Goal: Task Accomplishment & Management: Manage account settings

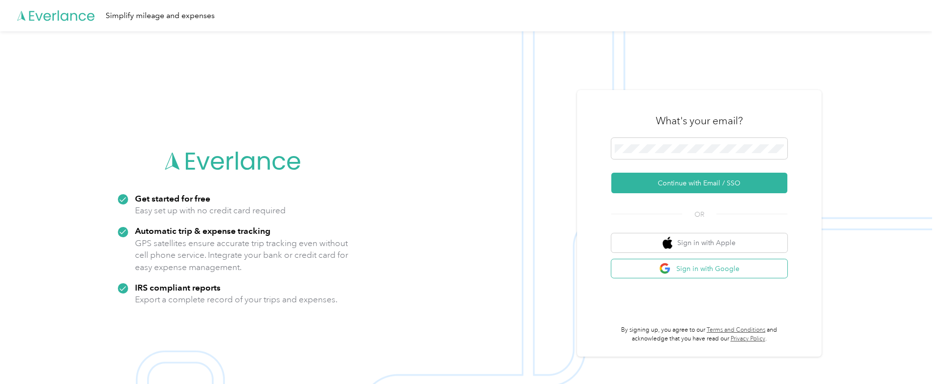
click at [628, 272] on button "Sign in with Google" at bounding box center [699, 268] width 176 height 19
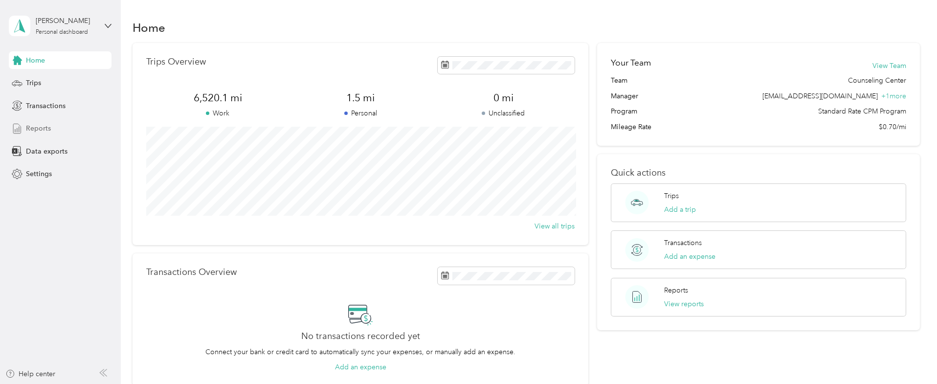
click at [54, 129] on div "Reports" at bounding box center [60, 129] width 103 height 18
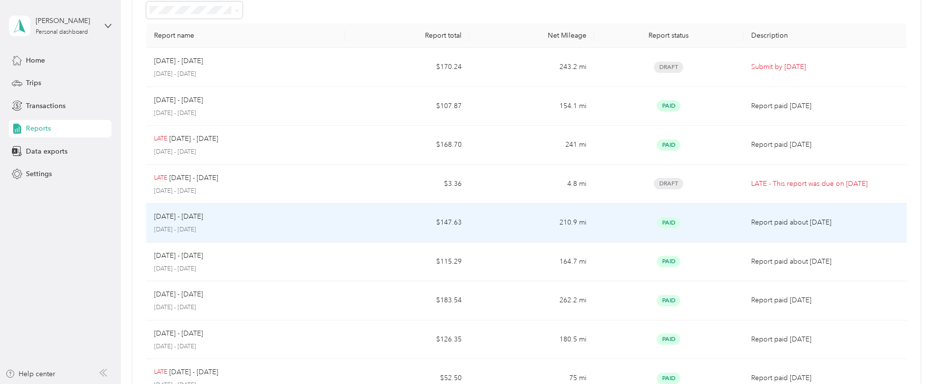
scroll to position [54, 0]
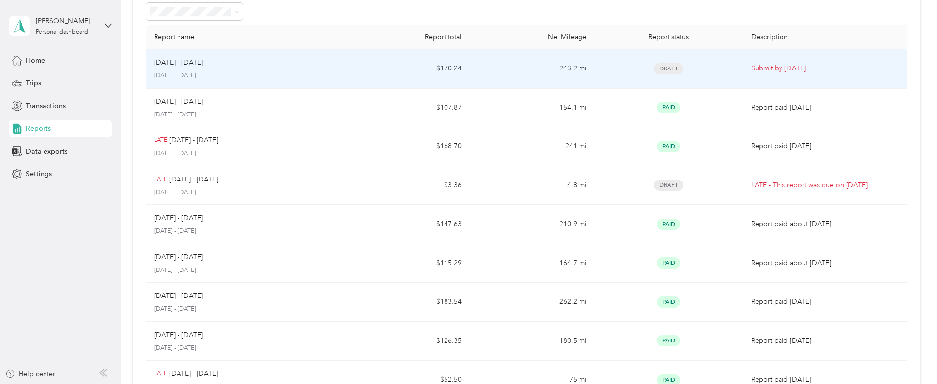
click at [169, 68] on p "[DATE] - [DATE]" at bounding box center [178, 62] width 49 height 11
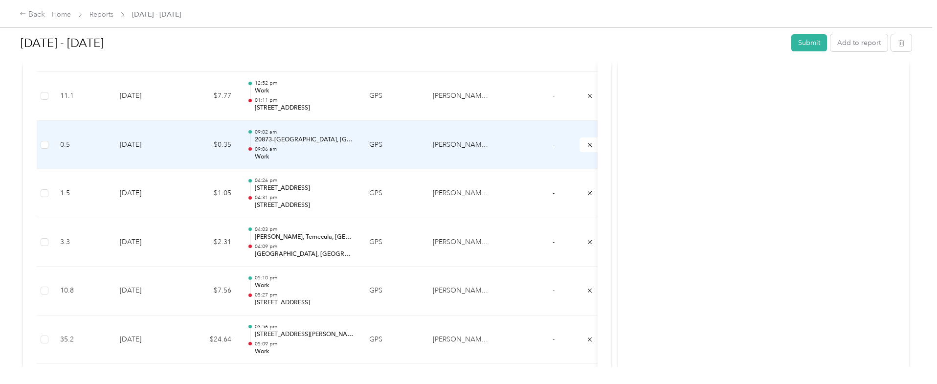
scroll to position [1419, 0]
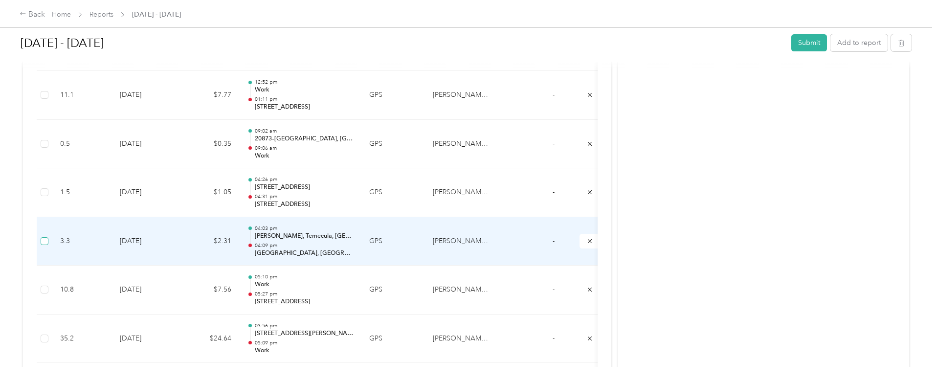
click at [47, 237] on span at bounding box center [45, 241] width 8 height 8
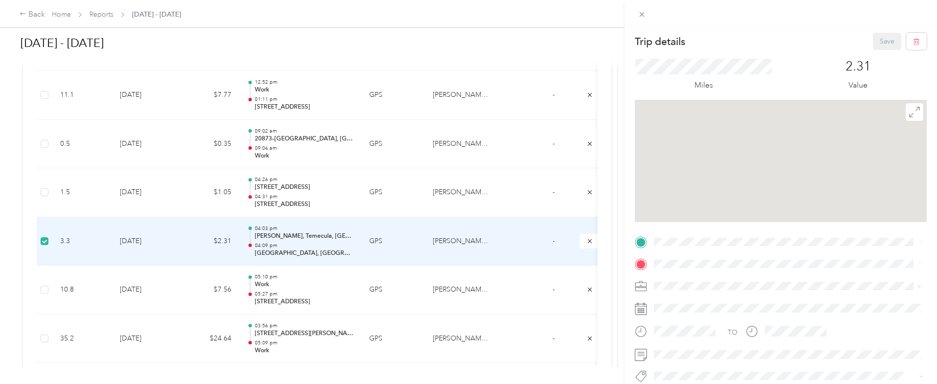
click at [44, 180] on div "Trip details Save This trip cannot be edited because it is either under review,…" at bounding box center [468, 192] width 937 height 384
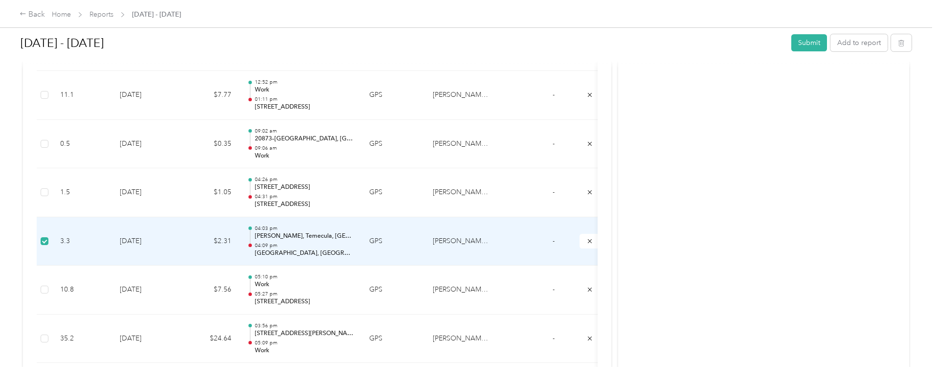
click at [44, 178] on div at bounding box center [468, 192] width 937 height 384
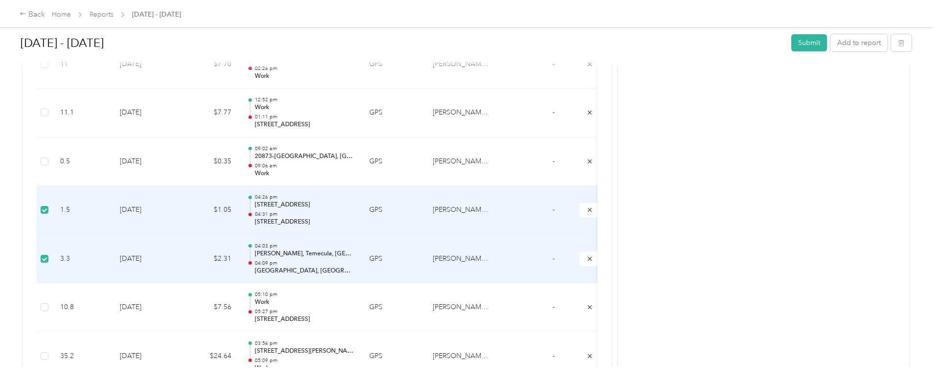
scroll to position [1402, 0]
click at [904, 42] on icon "button" at bounding box center [900, 43] width 7 height 7
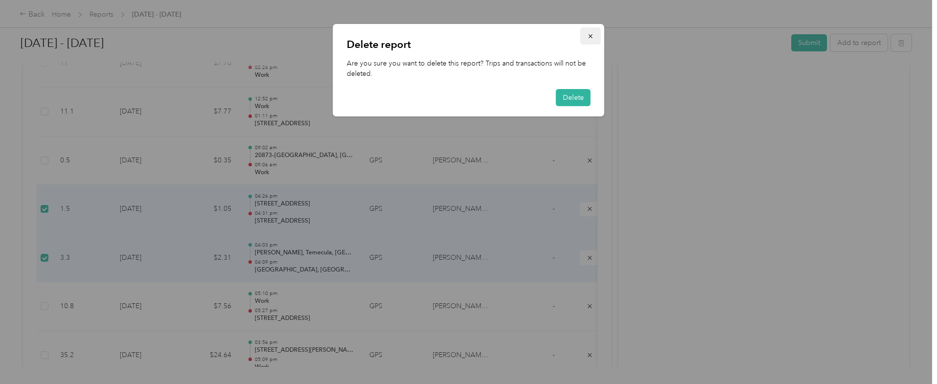
click at [585, 38] on button "button" at bounding box center [590, 35] width 21 height 17
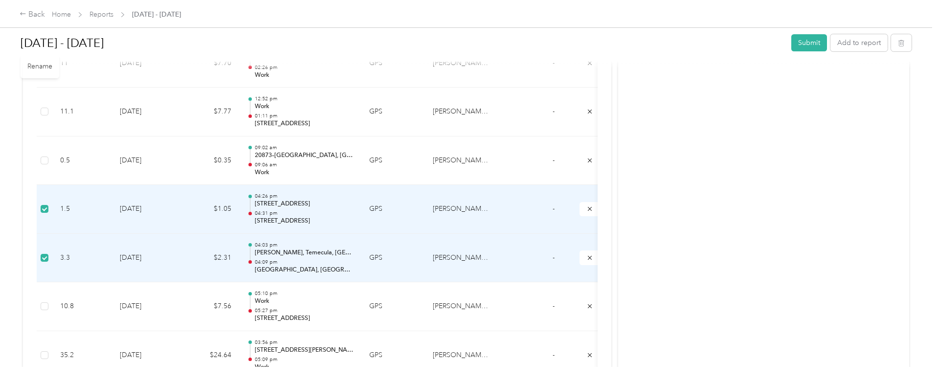
click at [28, 21] on div "Back Home Reports [DATE] - [DATE]" at bounding box center [468, 13] width 937 height 27
click at [25, 12] on icon at bounding box center [23, 13] width 7 height 7
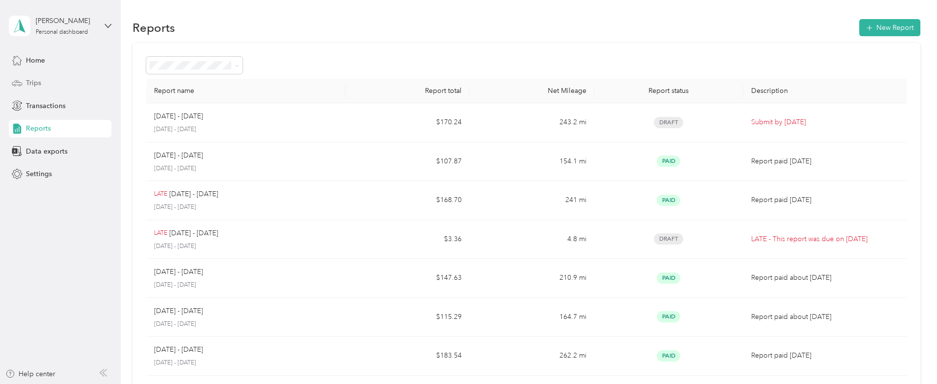
click at [26, 85] on span "Trips" at bounding box center [33, 83] width 15 height 10
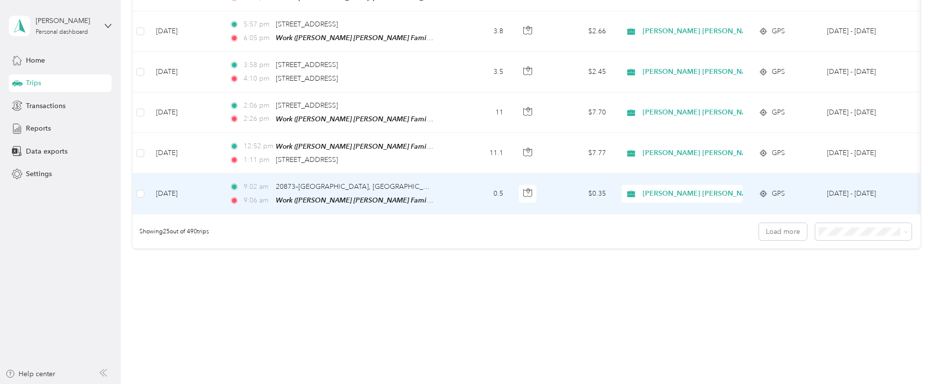
scroll to position [2402, 0]
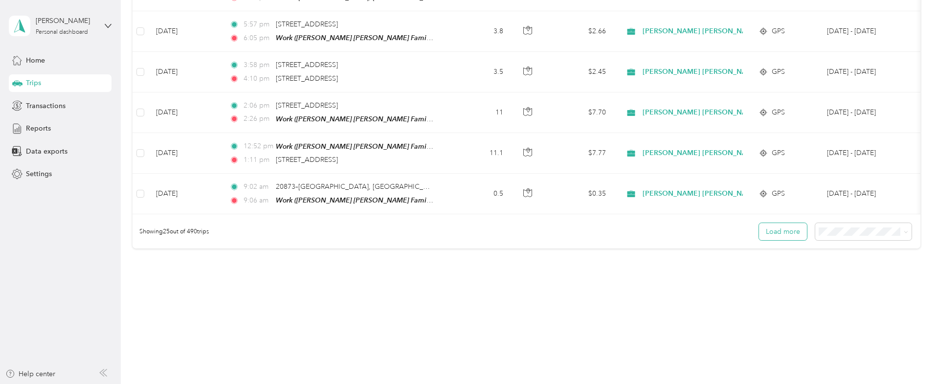
click at [790, 233] on button "Load more" at bounding box center [783, 231] width 48 height 17
click at [792, 240] on button "Load more" at bounding box center [783, 231] width 48 height 17
click at [873, 240] on span at bounding box center [863, 231] width 96 height 17
click at [855, 240] on span at bounding box center [863, 231] width 96 height 17
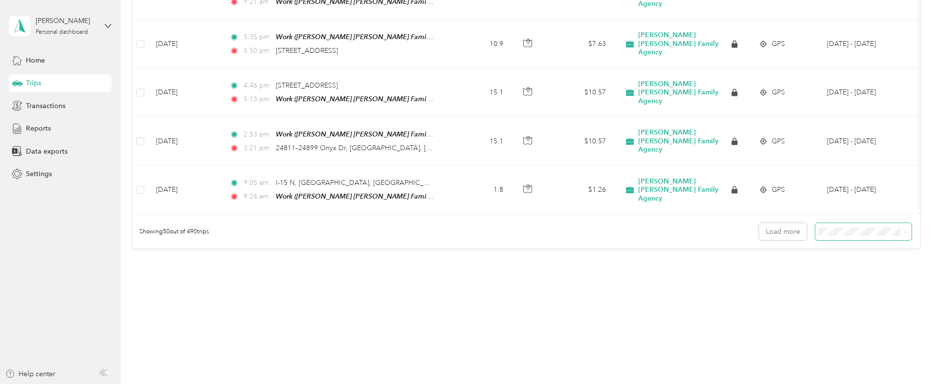
scroll to position [2564, 0]
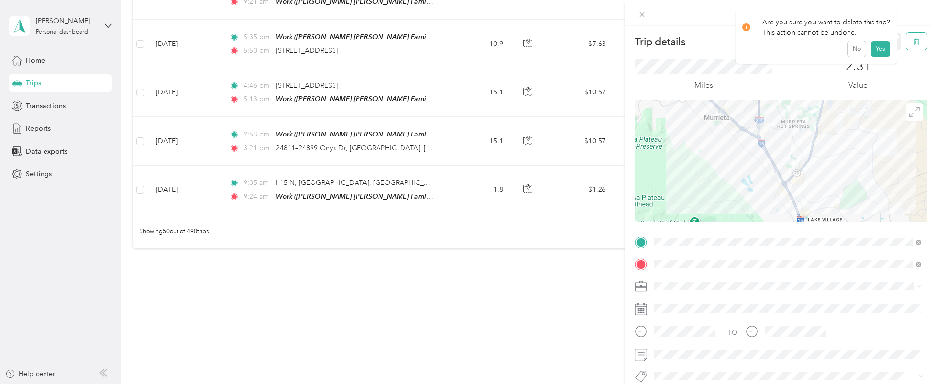
click at [909, 50] on button "button" at bounding box center [916, 41] width 21 height 17
click at [889, 51] on button "Yes" at bounding box center [880, 54] width 19 height 16
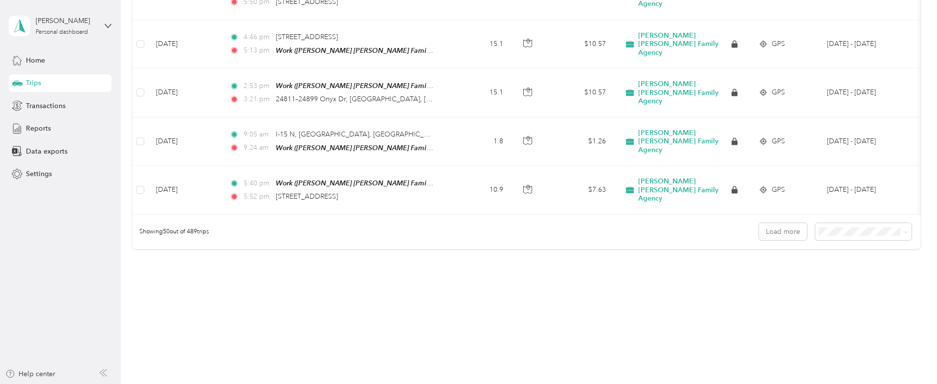
scroll to position [2484, 0]
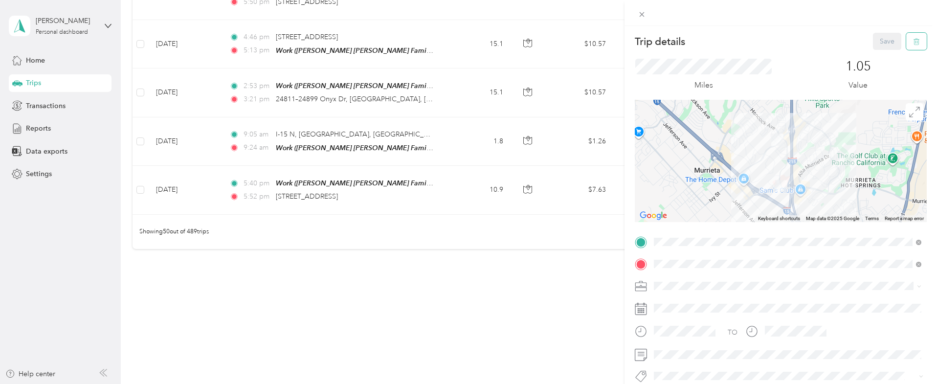
click at [910, 49] on button "button" at bounding box center [916, 41] width 21 height 17
click at [880, 61] on button "Yes" at bounding box center [880, 54] width 19 height 16
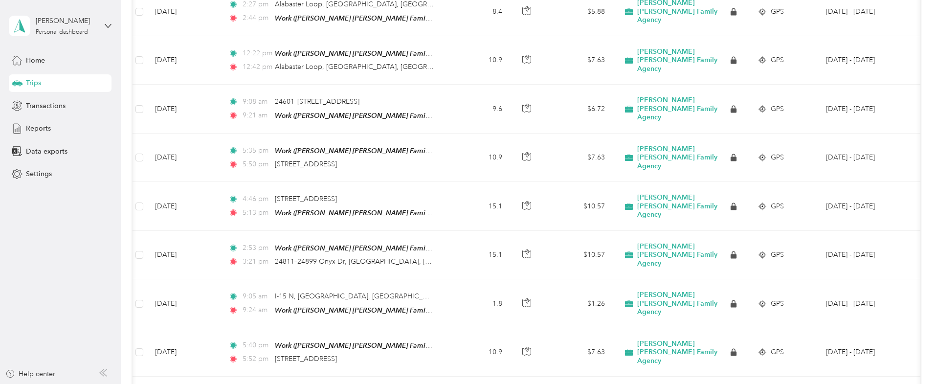
scroll to position [1896, 0]
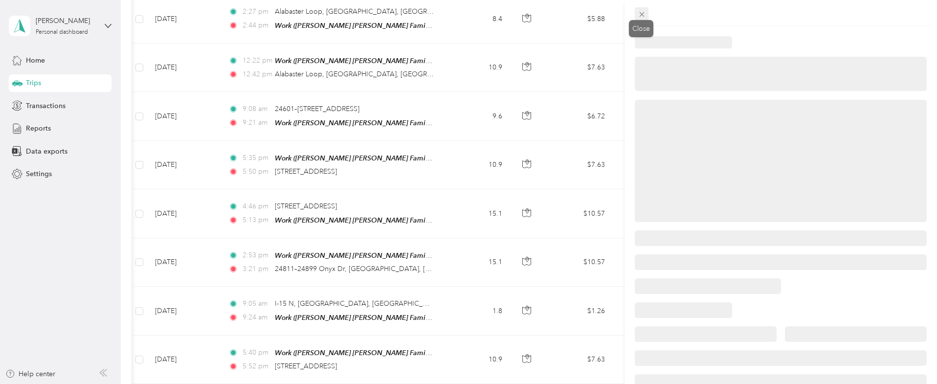
click at [640, 13] on icon at bounding box center [641, 14] width 5 height 5
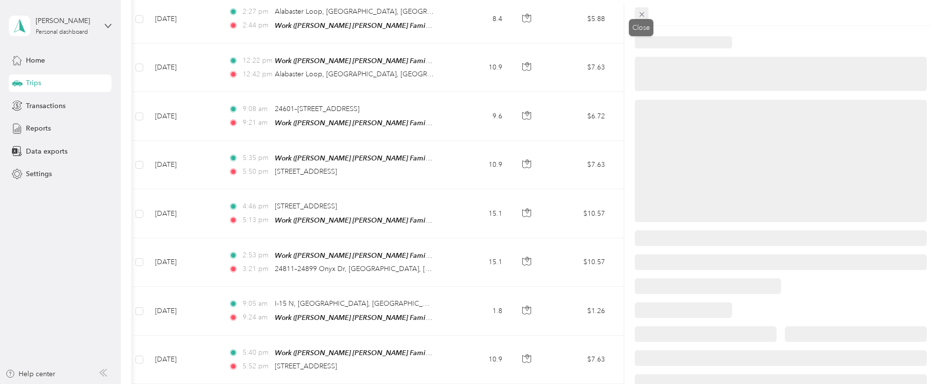
click at [644, 11] on icon at bounding box center [641, 14] width 8 height 8
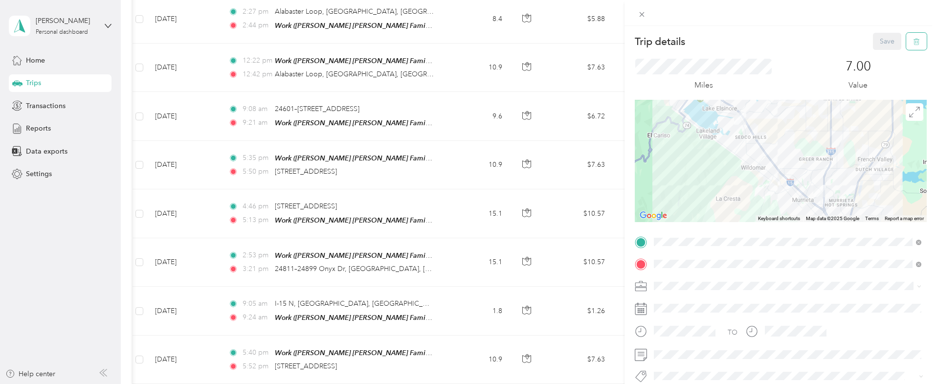
click at [915, 44] on icon "button" at bounding box center [916, 41] width 7 height 7
click at [883, 51] on button "Yes" at bounding box center [880, 54] width 19 height 16
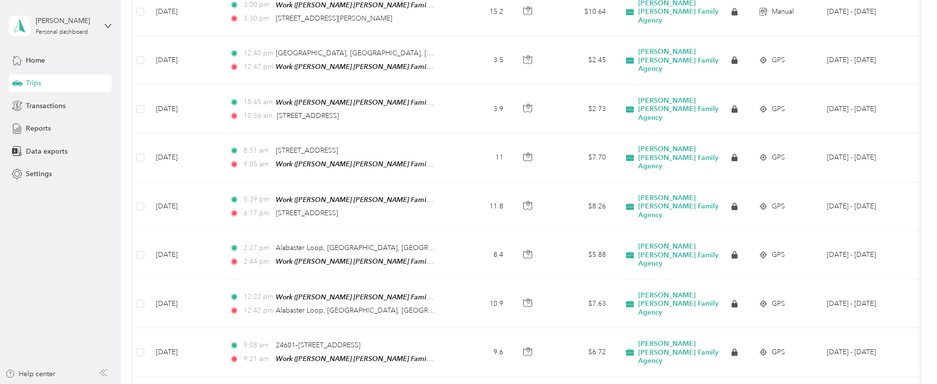
scroll to position [1623, 0]
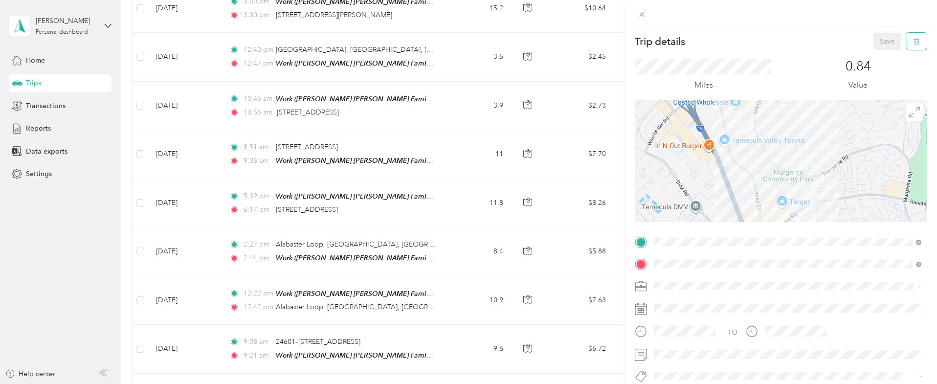
click at [922, 38] on button "button" at bounding box center [916, 41] width 21 height 17
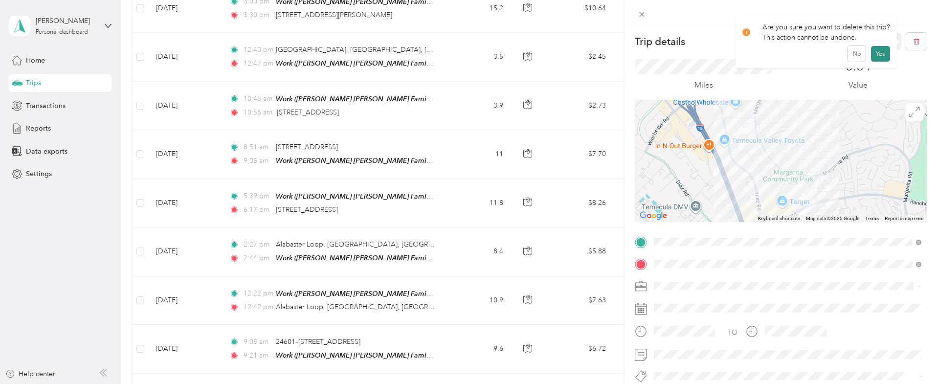
click at [884, 57] on button "Yes" at bounding box center [880, 54] width 19 height 16
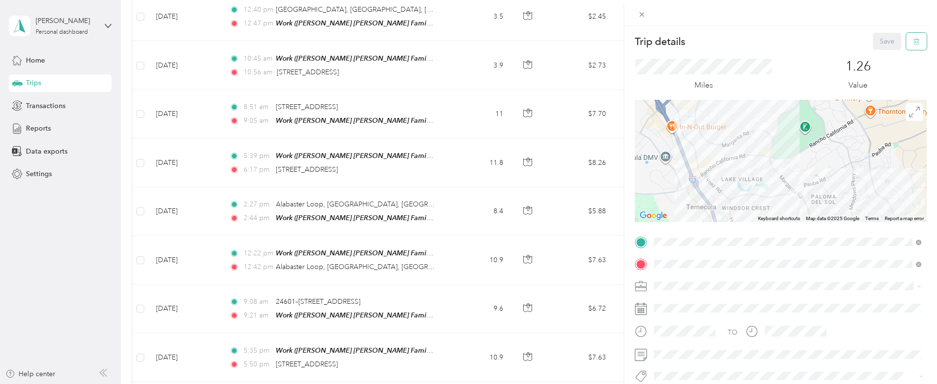
click at [910, 43] on button "button" at bounding box center [916, 41] width 21 height 17
click at [882, 50] on button "Yes" at bounding box center [880, 54] width 19 height 16
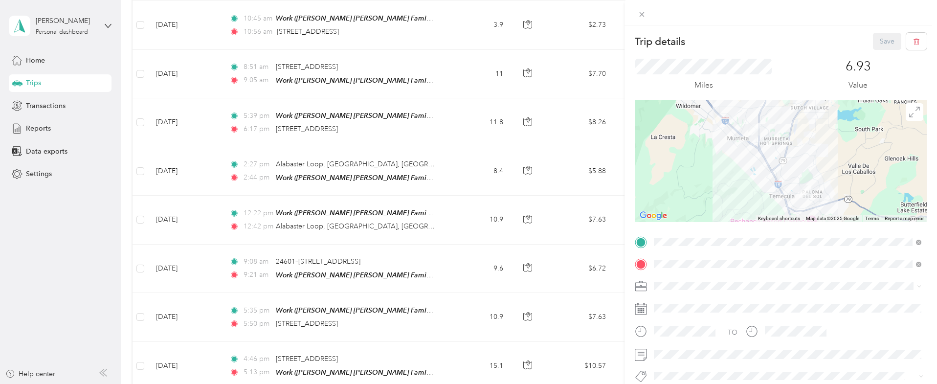
click at [926, 44] on form "Trip details Save This trip cannot be edited because it is either under review,…" at bounding box center [780, 251] width 312 height 437
click at [919, 45] on button "button" at bounding box center [916, 41] width 21 height 17
click at [883, 50] on button "Yes" at bounding box center [880, 54] width 19 height 16
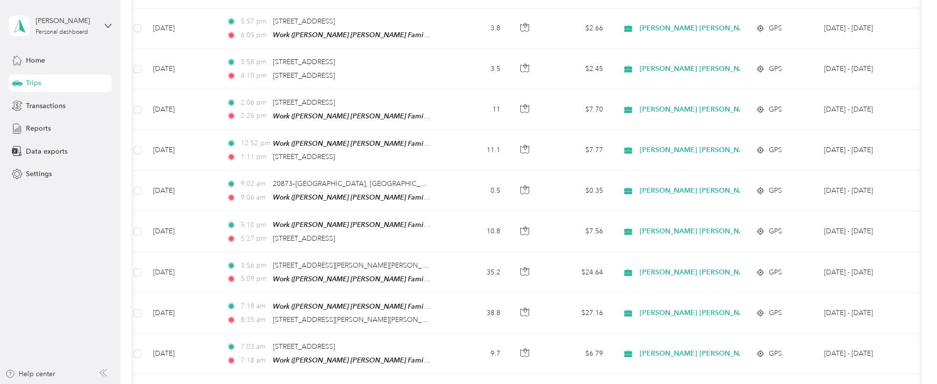
scroll to position [801, 0]
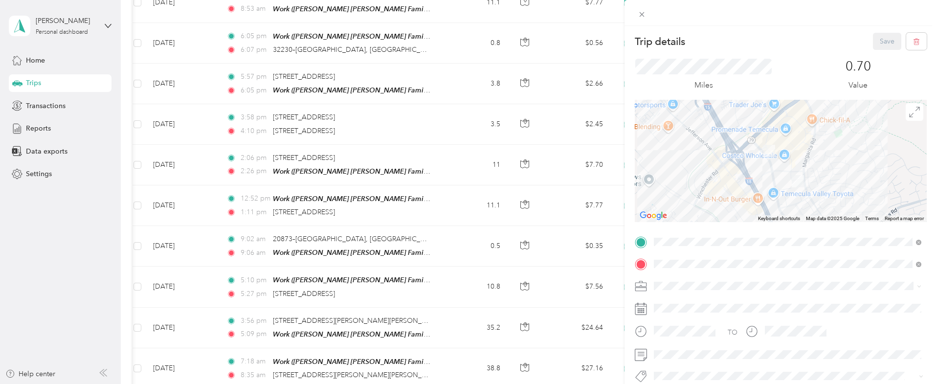
click at [137, 244] on div "Trip details Save This trip cannot be edited because it is either under review,…" at bounding box center [468, 192] width 937 height 384
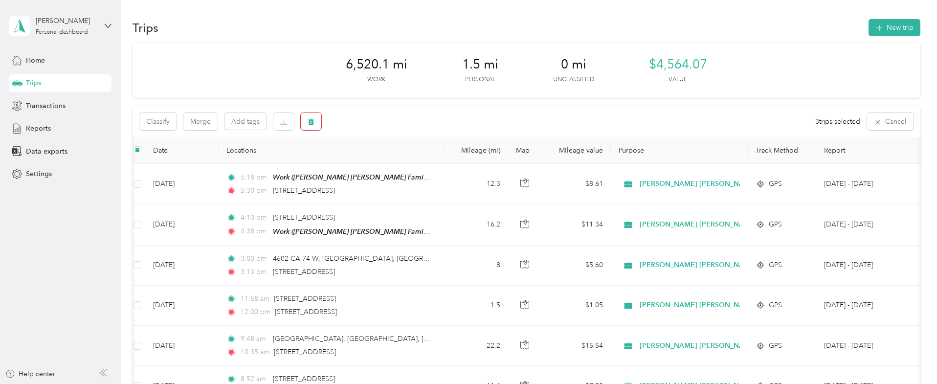
click at [314, 124] on button "button" at bounding box center [311, 121] width 21 height 17
click at [384, 163] on button "Yes" at bounding box center [383, 162] width 19 height 16
click at [53, 125] on div "Reports" at bounding box center [60, 129] width 103 height 18
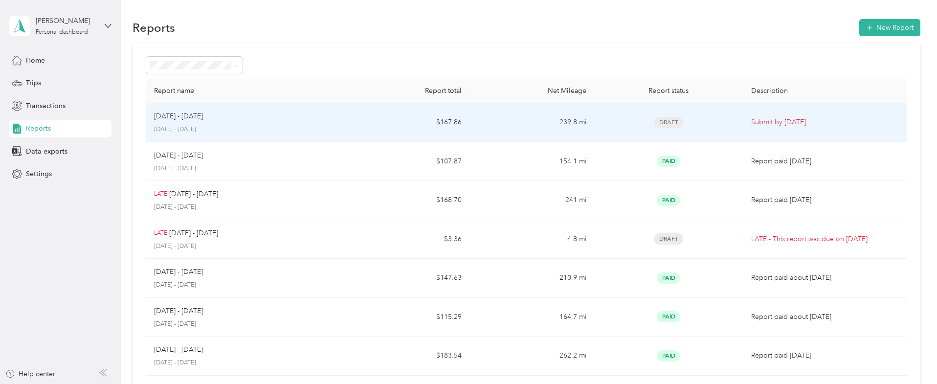
click at [274, 122] on div "[DATE] - [DATE]" at bounding box center [245, 116] width 183 height 11
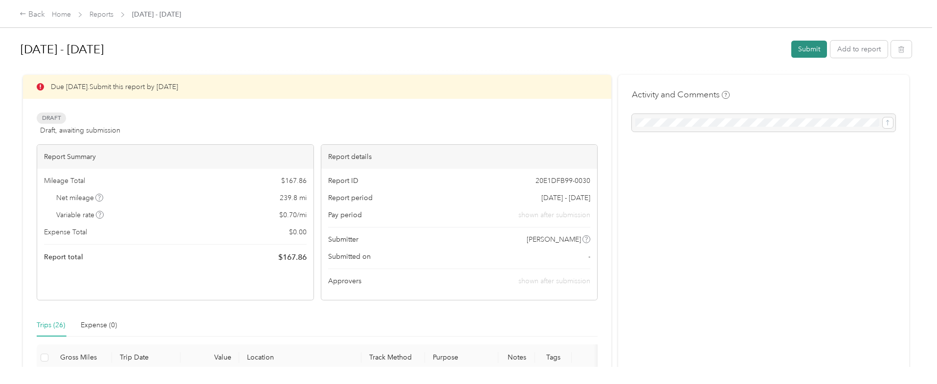
click at [797, 51] on button "Submit" at bounding box center [809, 49] width 36 height 17
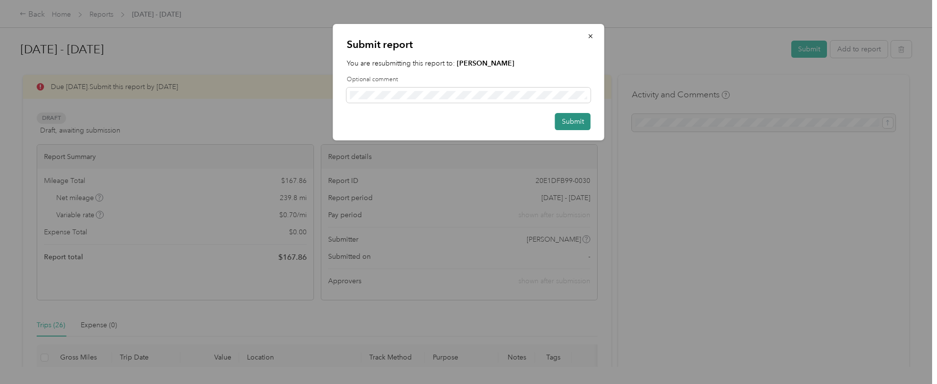
click at [576, 118] on button "Submit" at bounding box center [573, 121] width 36 height 17
